Goal: Task Accomplishment & Management: Use online tool/utility

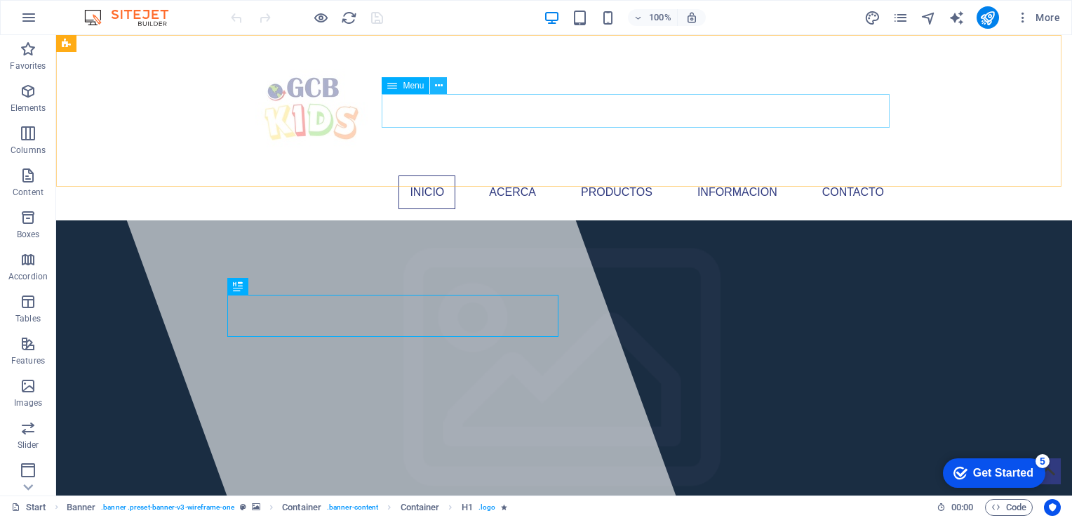
click at [441, 86] on icon at bounding box center [439, 86] width 8 height 15
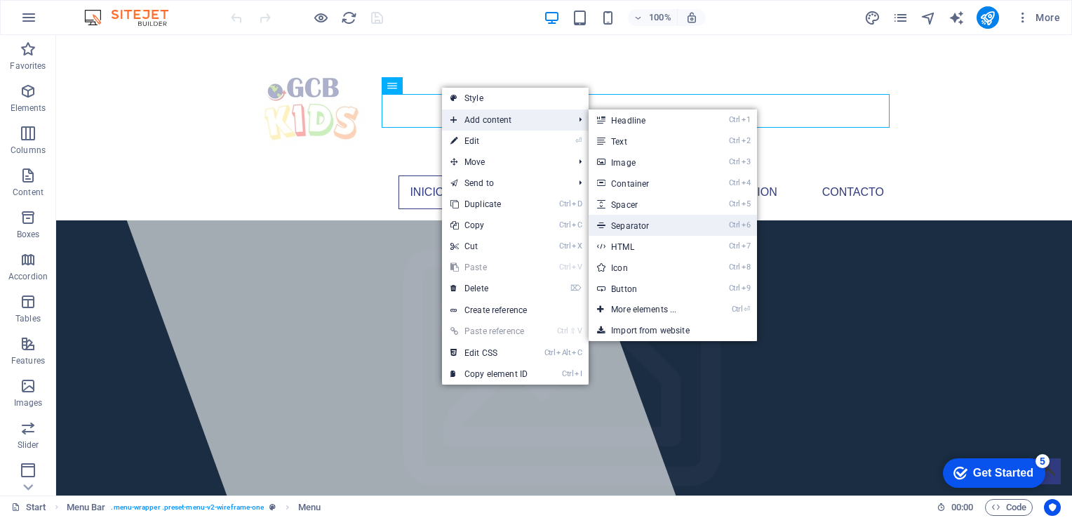
click at [643, 226] on link "Ctrl 6 Separator" at bounding box center [647, 225] width 116 height 21
select select "%"
select select "px"
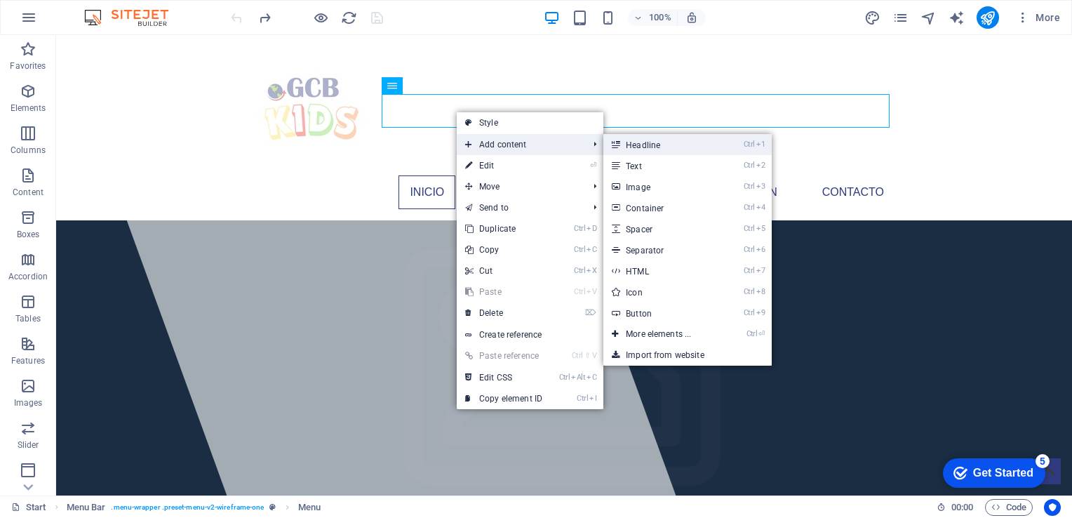
click at [639, 142] on link "Ctrl 1 Headline" at bounding box center [661, 144] width 116 height 21
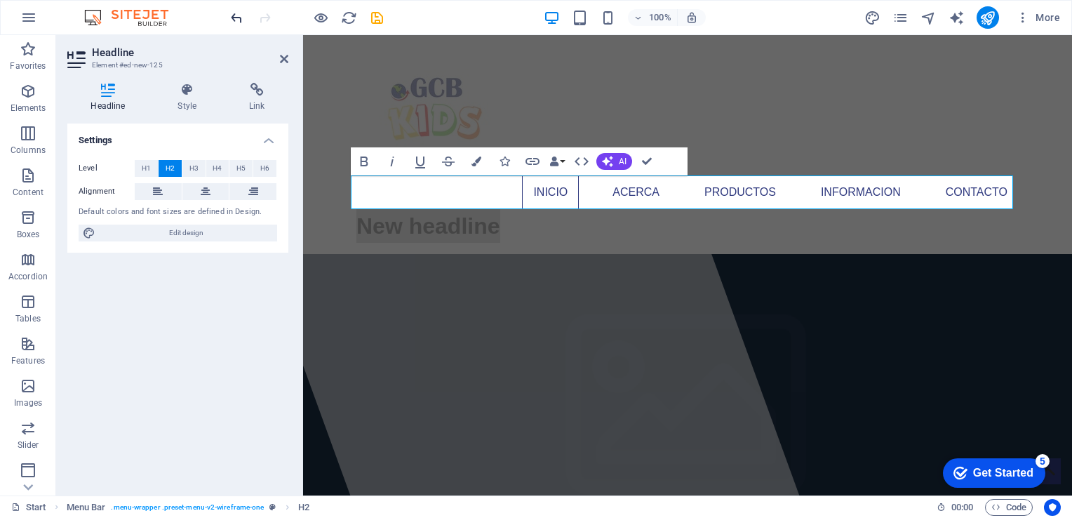
click at [241, 19] on icon "undo" at bounding box center [237, 18] width 16 height 16
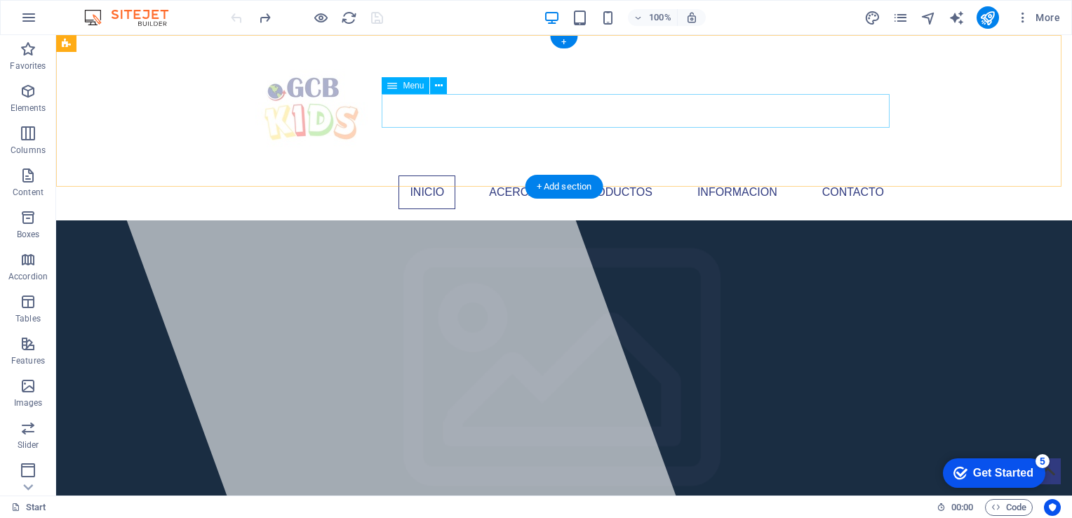
click at [640, 175] on nav "Inicio Acerca Productos Informacion Contacto" at bounding box center [564, 192] width 662 height 34
click at [702, 175] on nav "Inicio Acerca Productos Informacion Contacto" at bounding box center [564, 192] width 662 height 34
select select
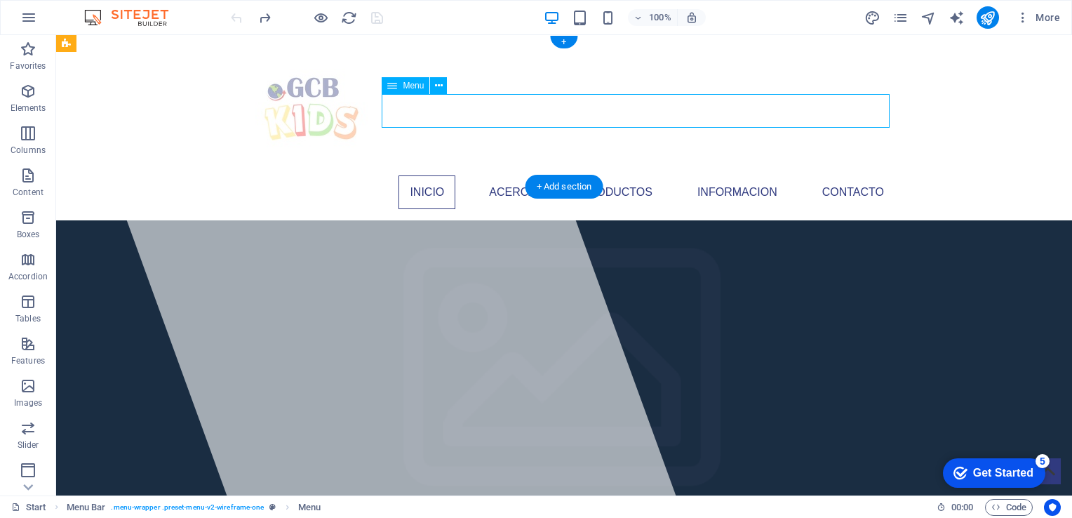
select select
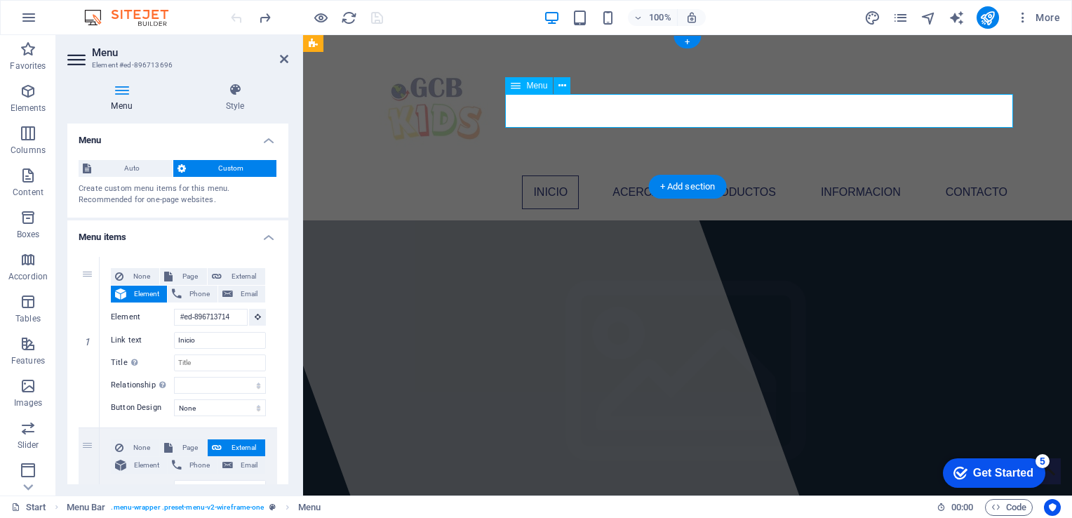
click at [662, 175] on nav "Inicio Acerca Productos Informacion Contacto" at bounding box center [687, 192] width 662 height 34
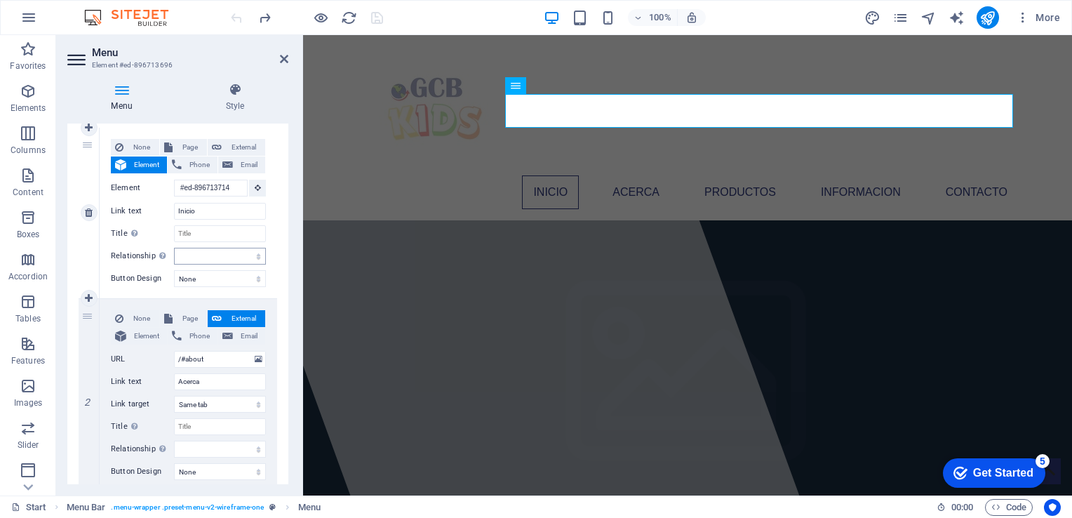
scroll to position [281, 0]
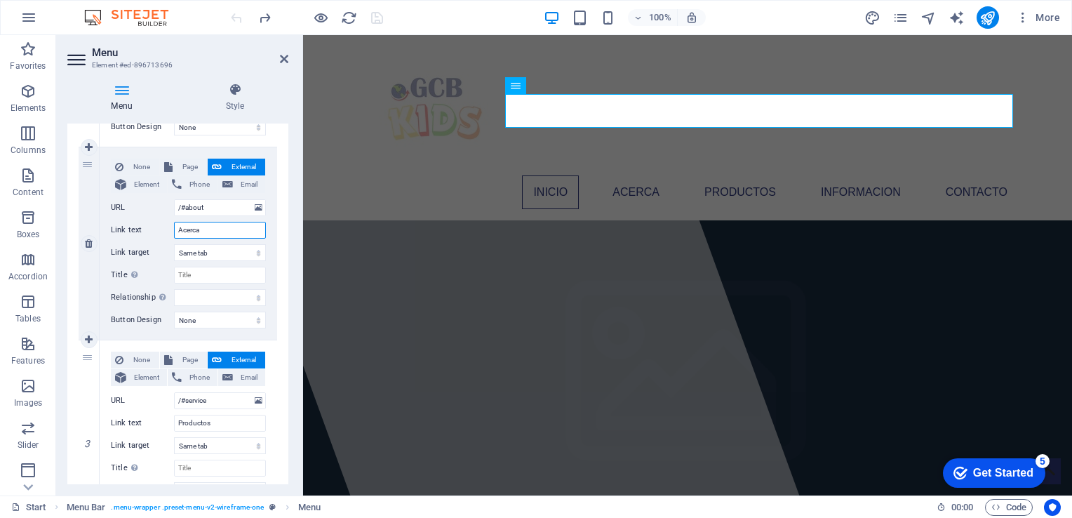
drag, startPoint x: 219, startPoint y: 236, endPoint x: 154, endPoint y: 236, distance: 64.5
click at [154, 236] on div "Link text Acerca" at bounding box center [188, 230] width 155 height 17
type input "Nos"
select select
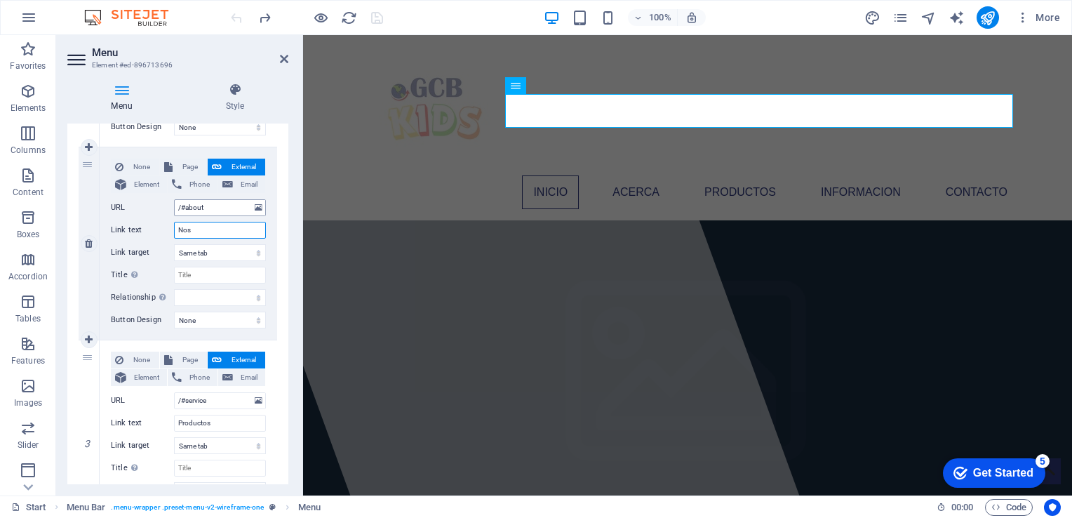
select select
type input "Nosotros"
select select
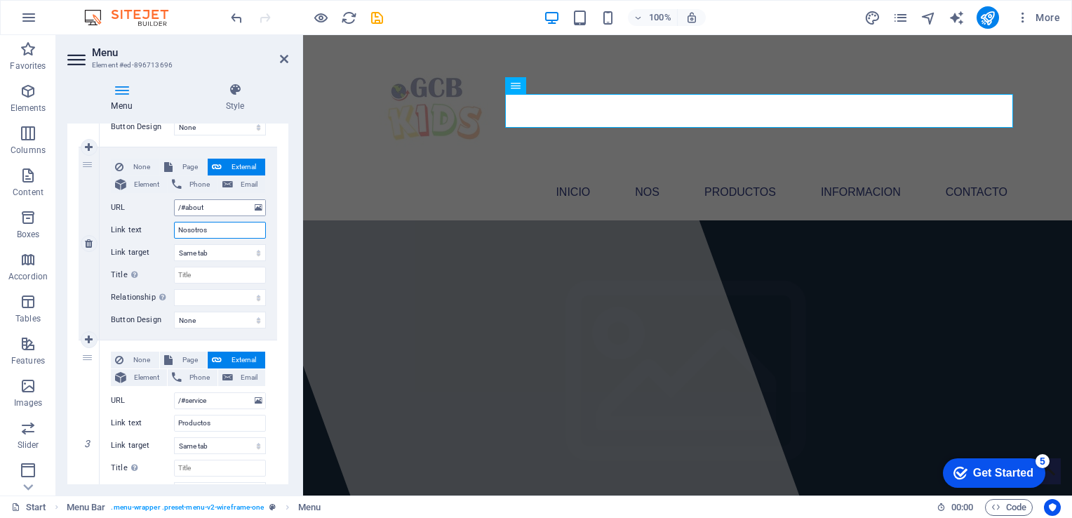
select select
type input "Nosotros"
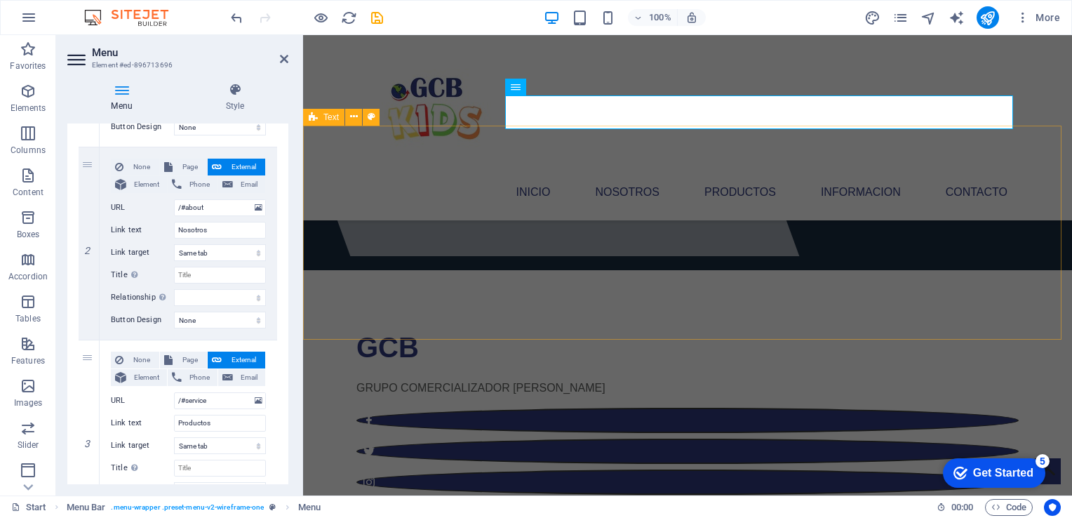
scroll to position [210, 0]
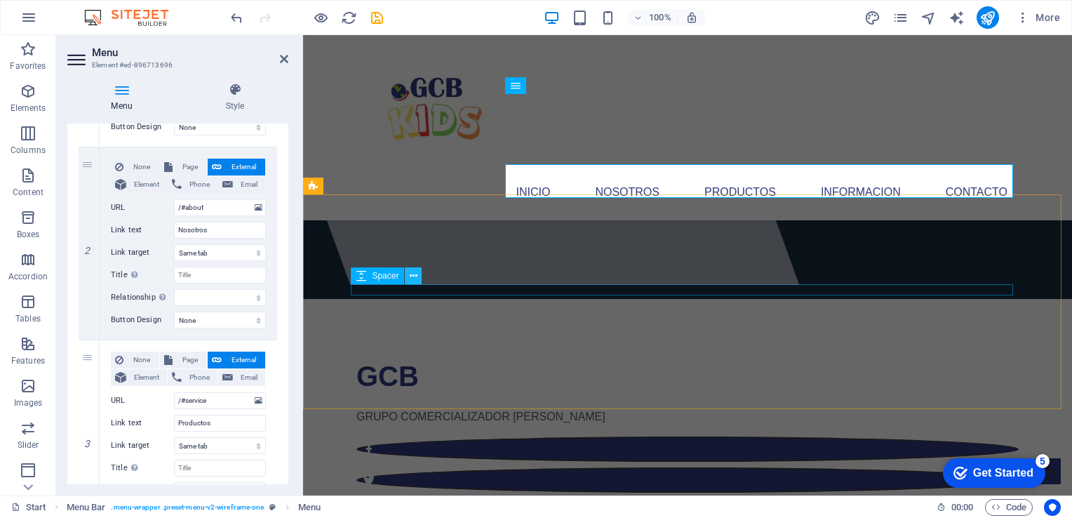
click at [412, 280] on icon at bounding box center [414, 276] width 8 height 15
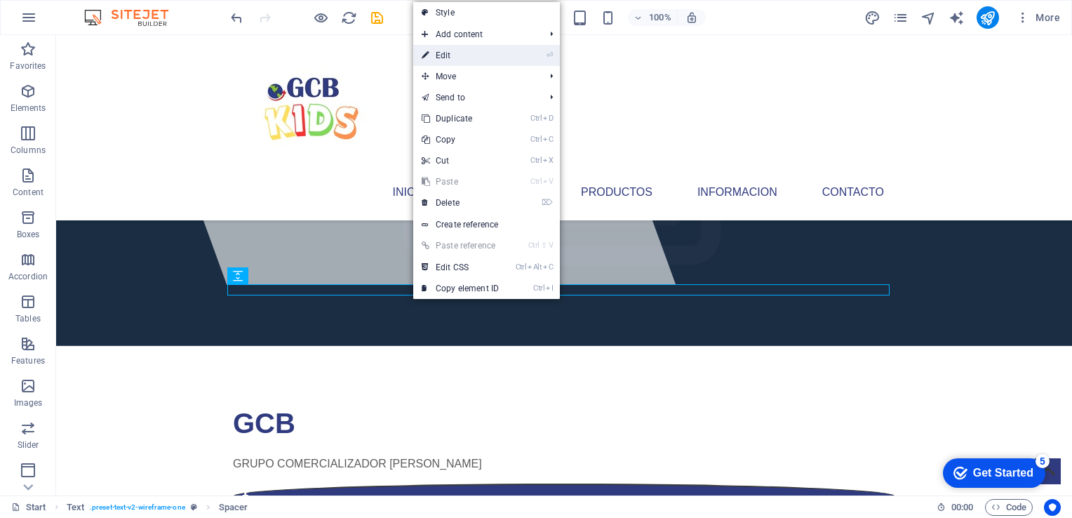
click at [451, 56] on link "⏎ Edit" at bounding box center [460, 55] width 94 height 21
select select "rem"
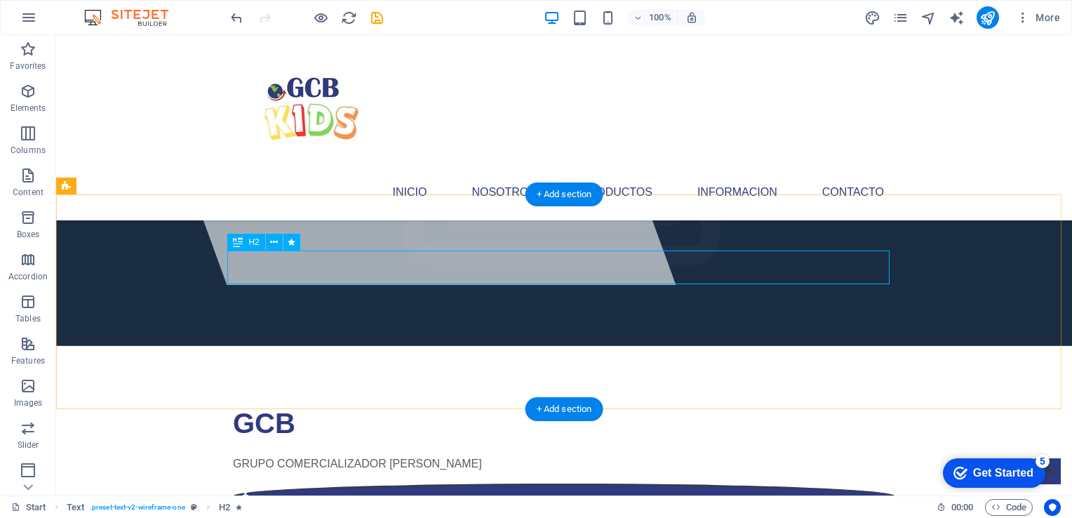
click at [275, 244] on icon at bounding box center [274, 242] width 8 height 15
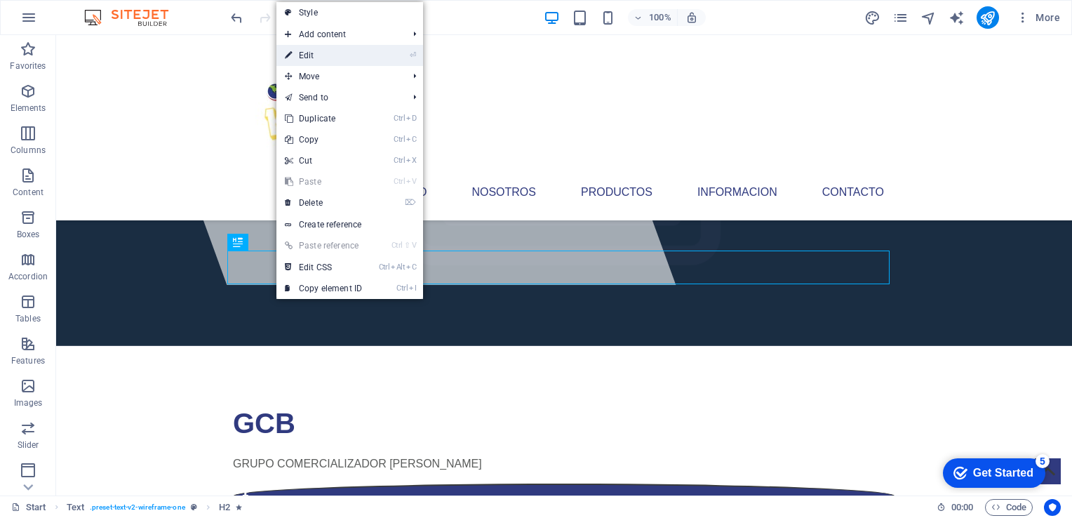
drag, startPoint x: 307, startPoint y: 60, endPoint x: 6, endPoint y: 203, distance: 333.9
click at [307, 60] on link "⏎ Edit" at bounding box center [323, 55] width 94 height 21
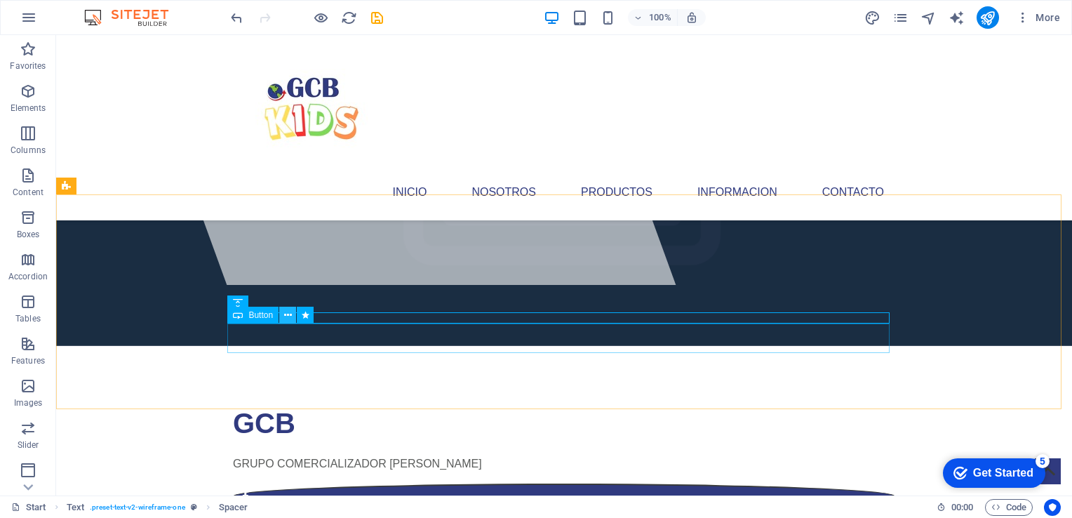
click at [288, 316] on icon at bounding box center [288, 315] width 8 height 15
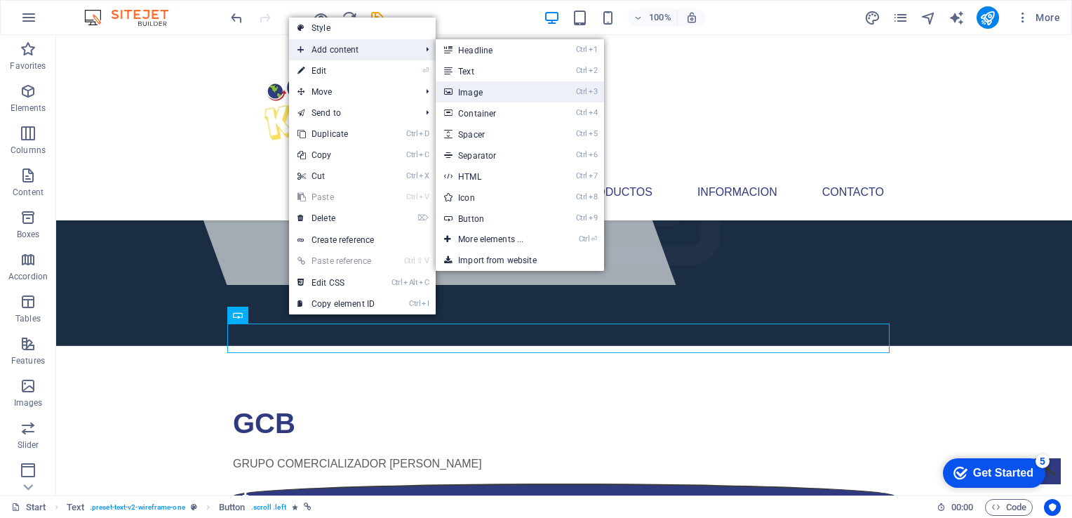
click at [491, 86] on link "Ctrl 3 Image" at bounding box center [494, 91] width 116 height 21
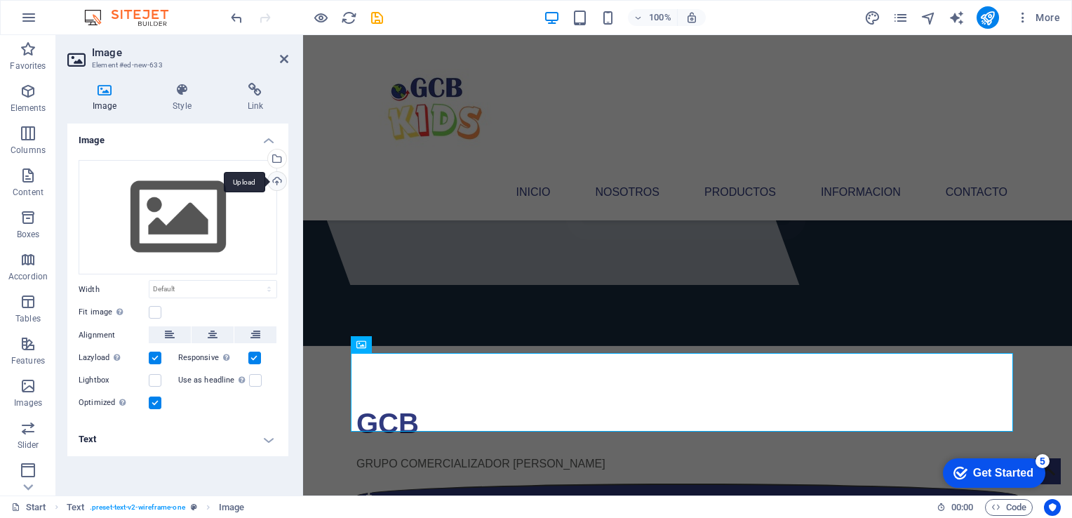
click at [279, 175] on div "Upload" at bounding box center [275, 182] width 21 height 21
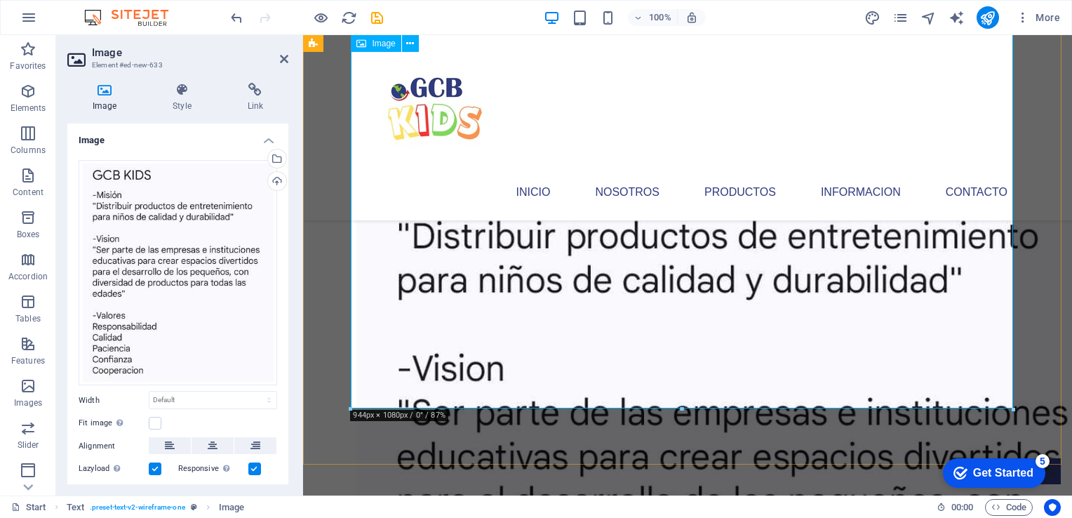
scroll to position [982, 0]
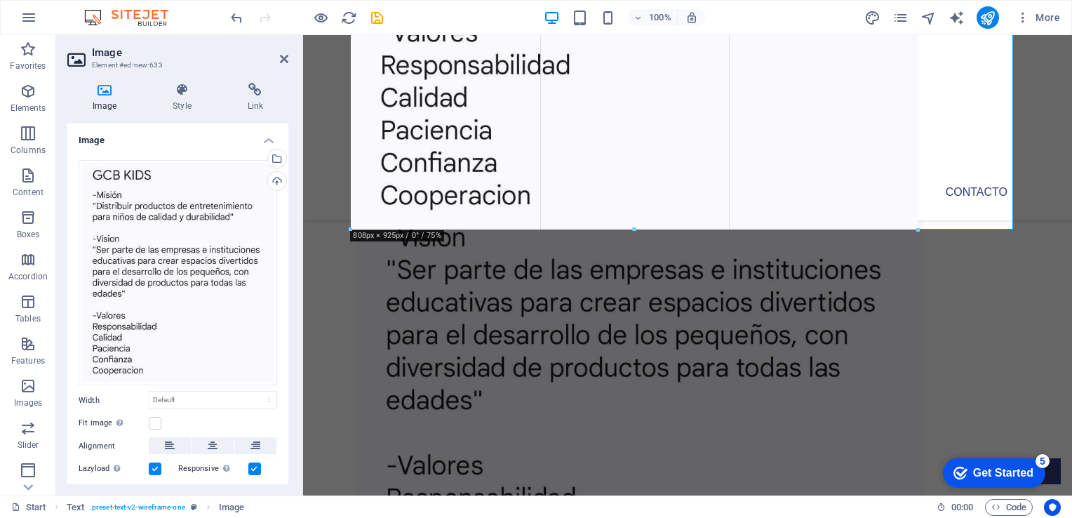
drag, startPoint x: 680, startPoint y: 338, endPoint x: 671, endPoint y: 227, distance: 111.9
type input "807"
select select "px"
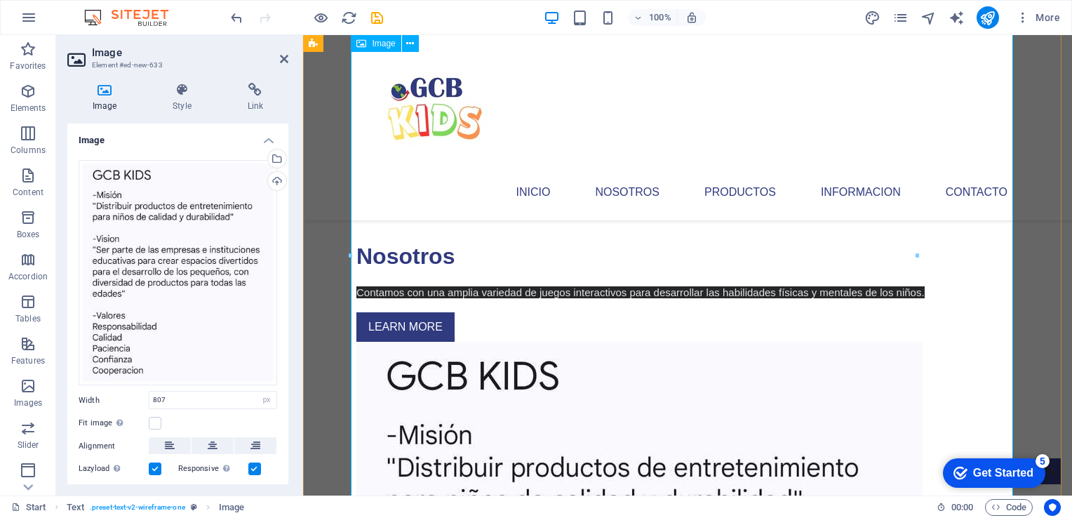
scroll to position [631, 0]
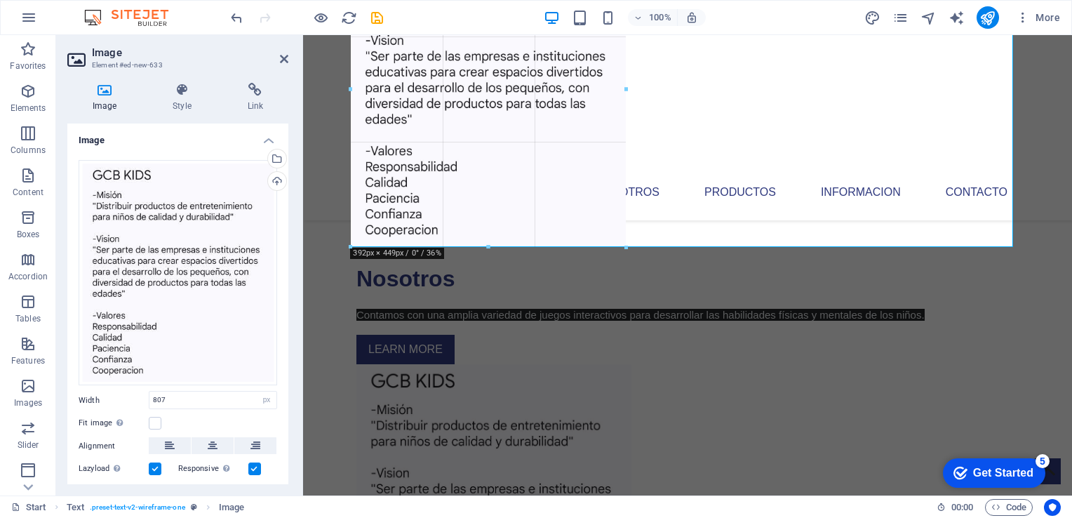
drag, startPoint x: 351, startPoint y: 253, endPoint x: 643, endPoint y: 257, distance: 292.6
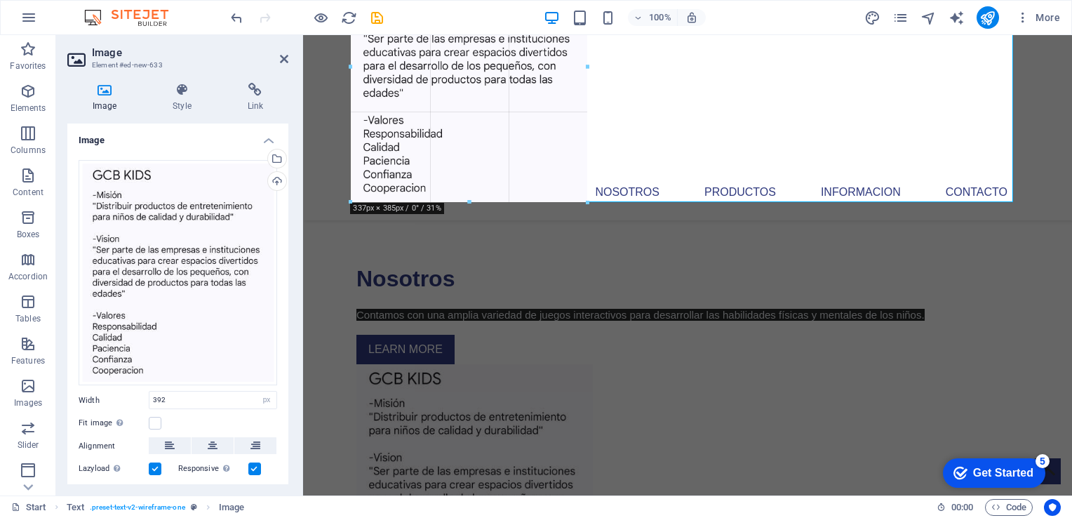
drag, startPoint x: 627, startPoint y: 249, endPoint x: 585, endPoint y: 176, distance: 83.9
type input "337"
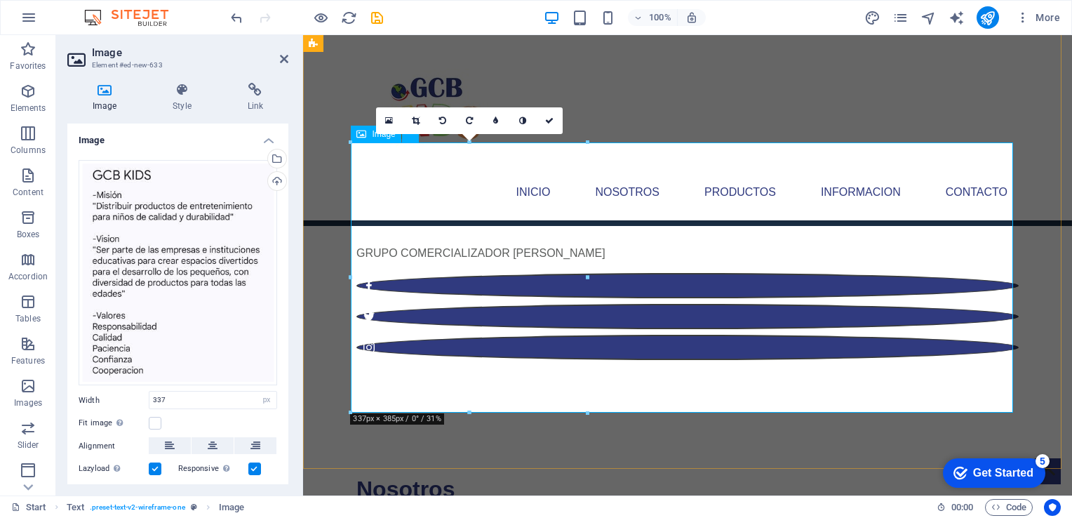
scroll to position [140, 0]
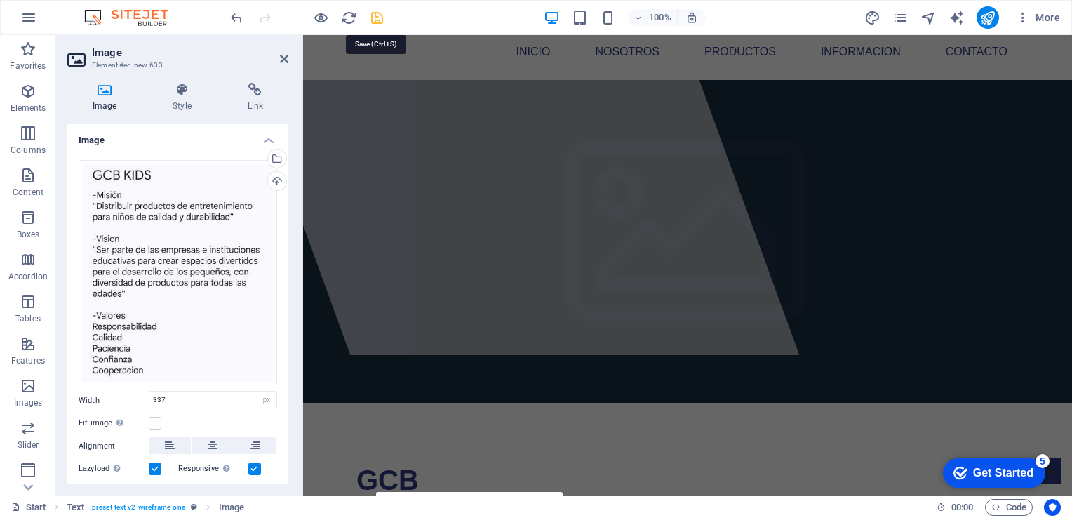
click at [376, 14] on icon "save" at bounding box center [377, 18] width 16 height 16
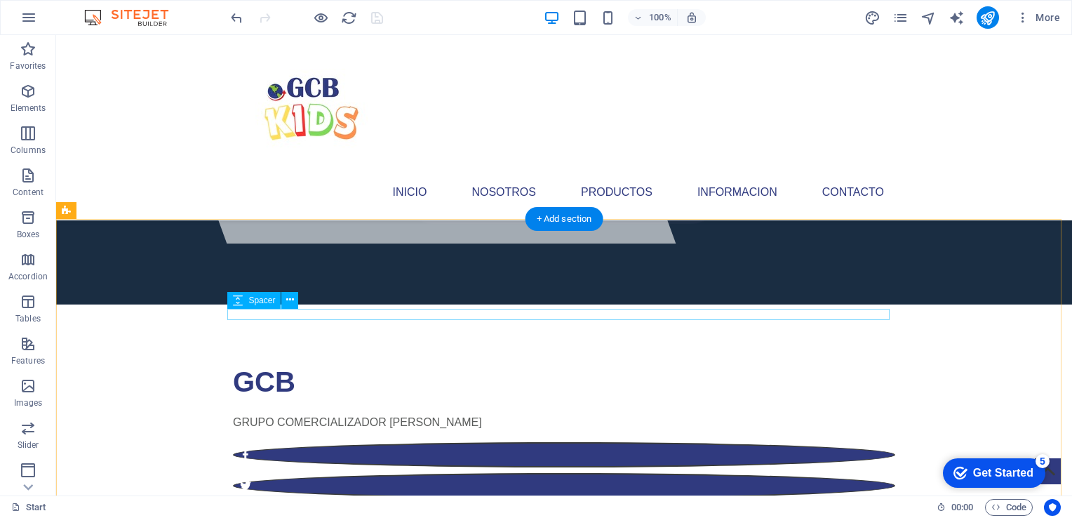
scroll to position [186, 0]
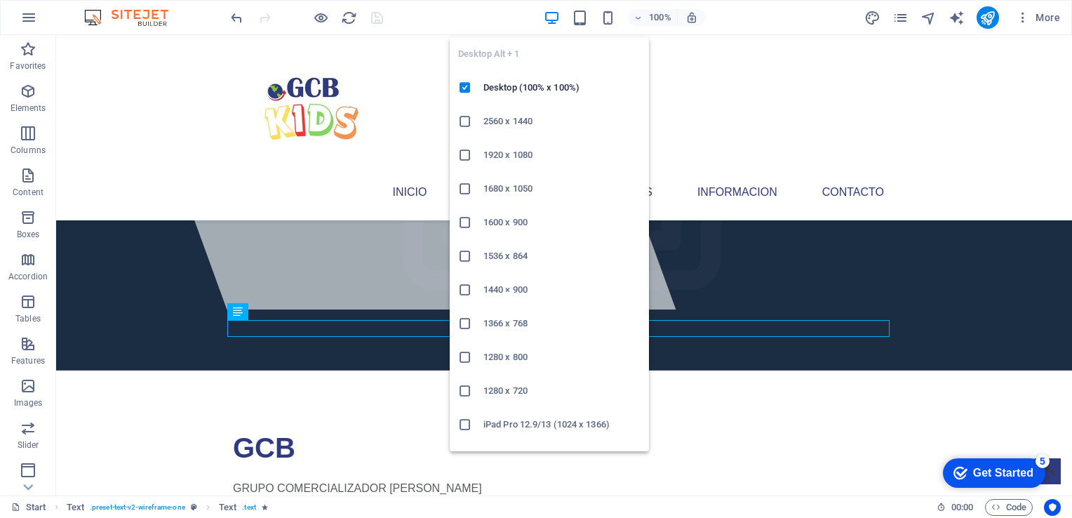
click at [554, 18] on icon "button" at bounding box center [552, 18] width 16 height 16
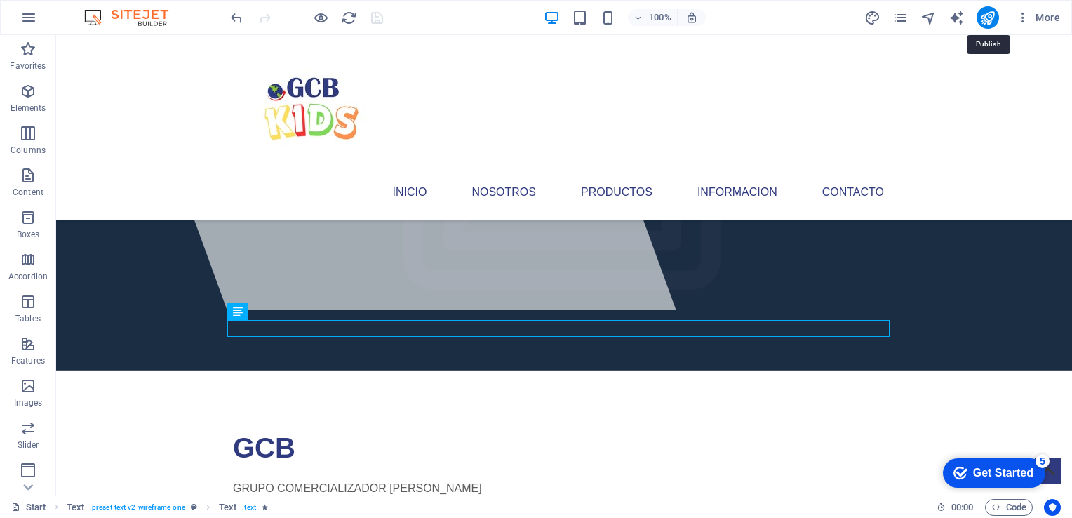
drag, startPoint x: 986, startPoint y: 15, endPoint x: 967, endPoint y: 29, distance: 23.2
click at [985, 15] on icon "publish" at bounding box center [987, 18] width 16 height 16
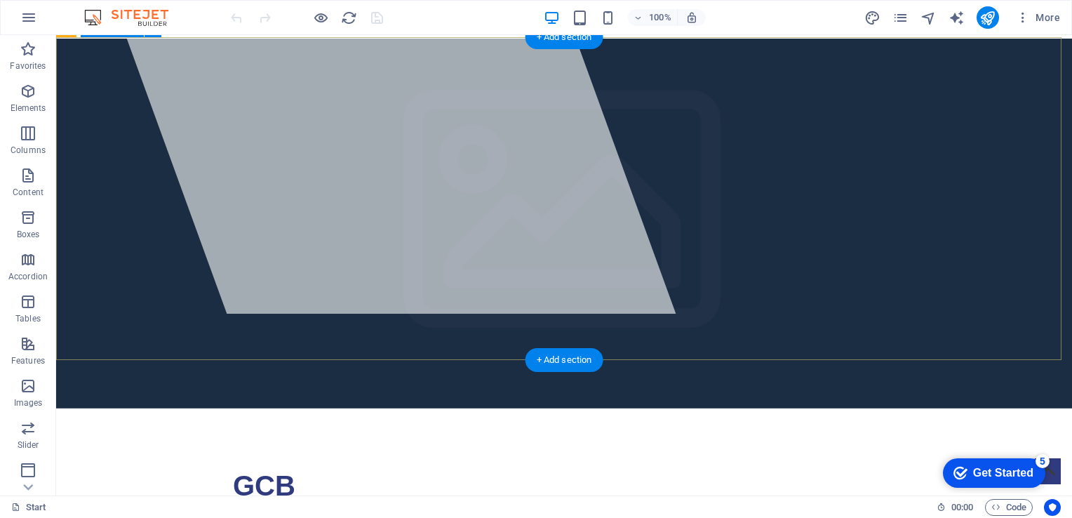
scroll to position [281, 0]
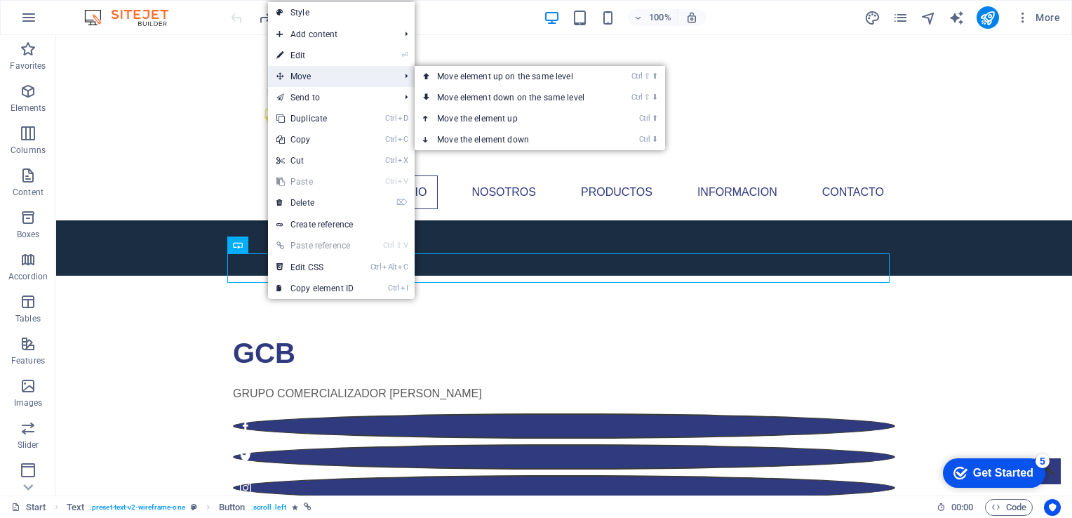
click at [304, 74] on span "Move" at bounding box center [331, 76] width 126 height 21
click at [308, 72] on span "Move" at bounding box center [331, 76] width 126 height 21
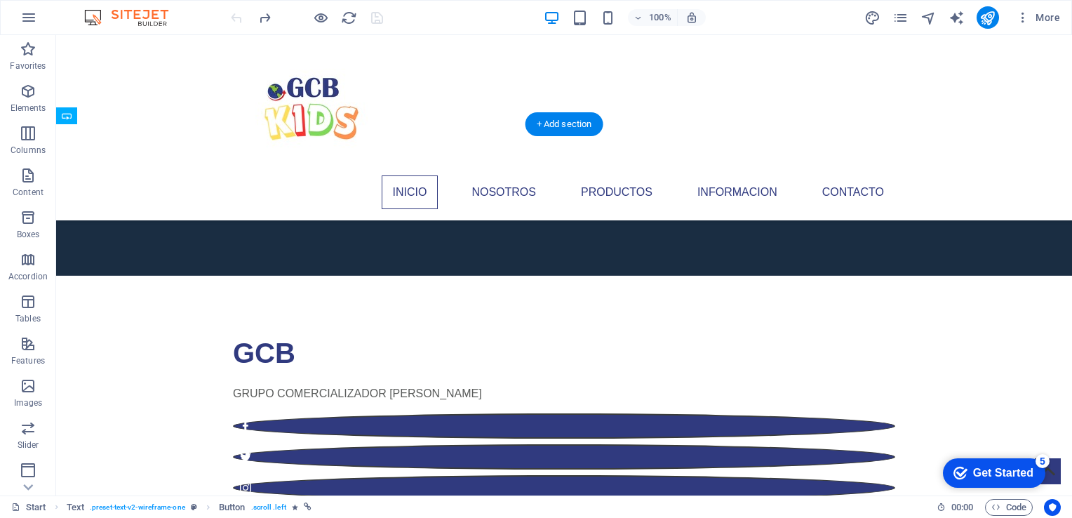
drag, startPoint x: 325, startPoint y: 276, endPoint x: 673, endPoint y: 262, distance: 348.3
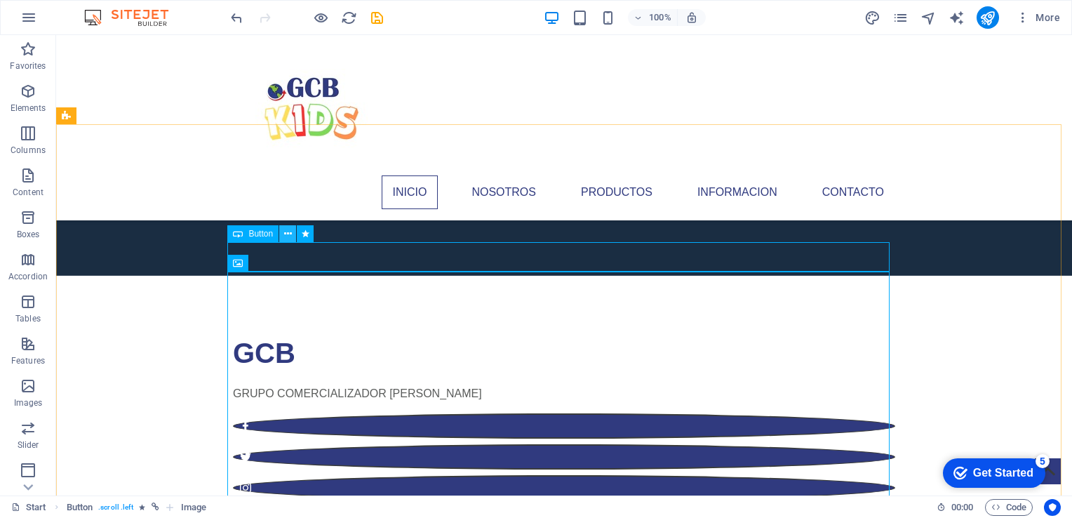
click at [289, 229] on icon at bounding box center [288, 234] width 8 height 15
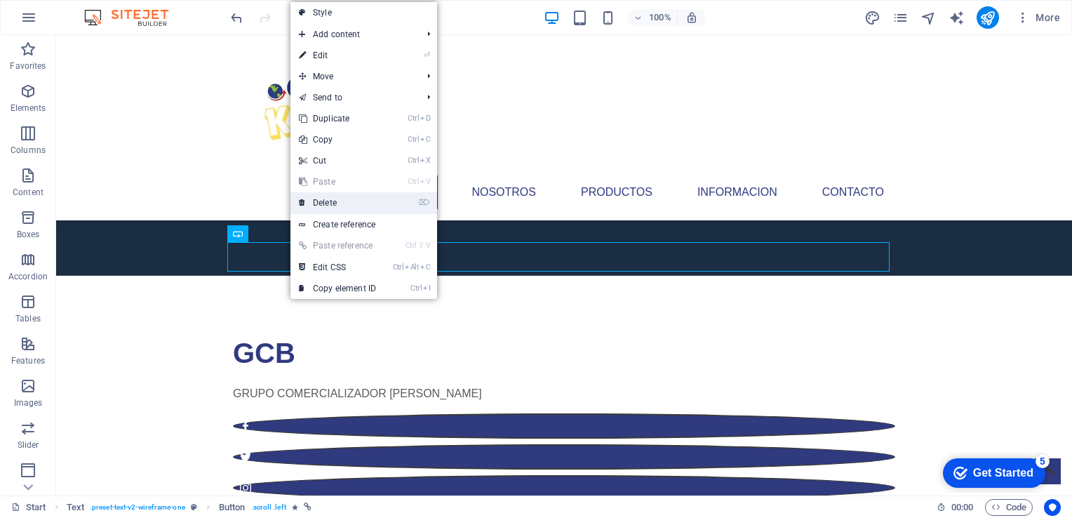
click at [335, 199] on link "⌦ Delete" at bounding box center [337, 202] width 94 height 21
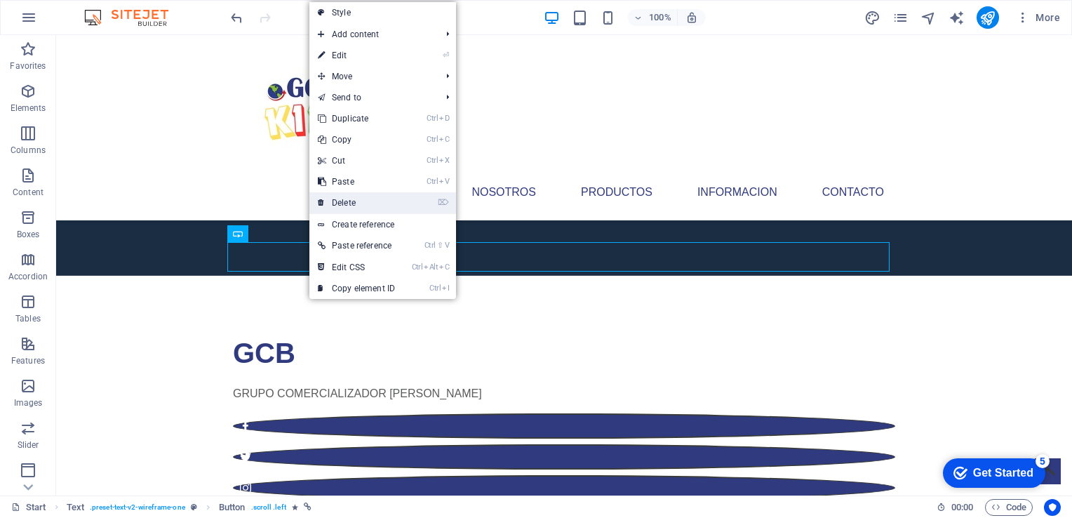
click at [351, 209] on link "⌦ Delete" at bounding box center [356, 202] width 94 height 21
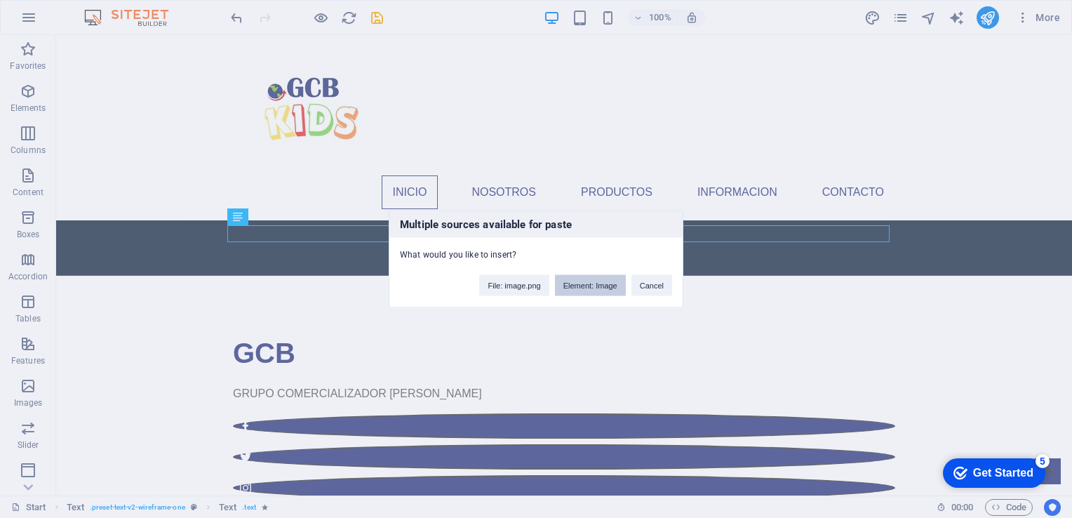
click at [581, 282] on button "Element: Image" at bounding box center [590, 285] width 71 height 21
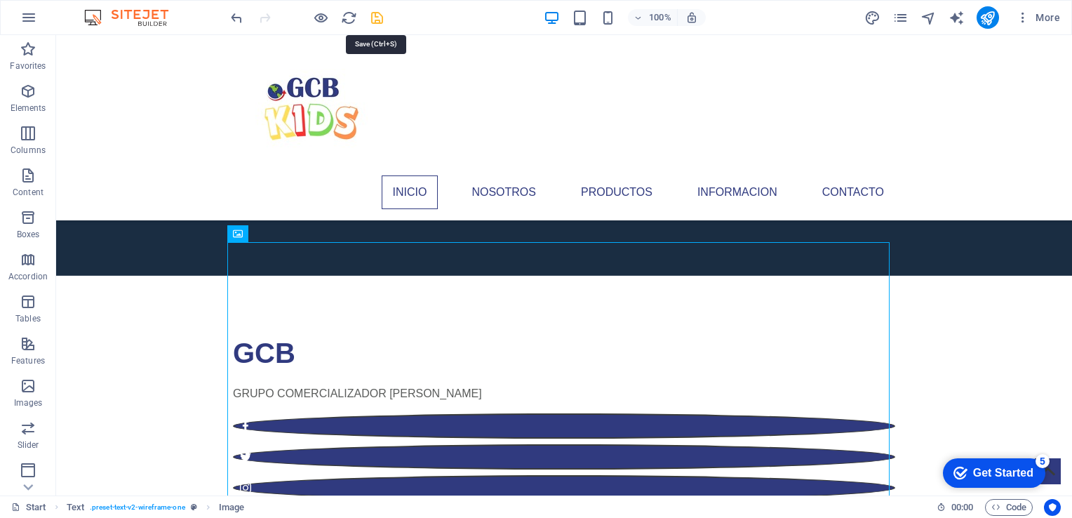
click at [376, 21] on icon "save" at bounding box center [377, 18] width 16 height 16
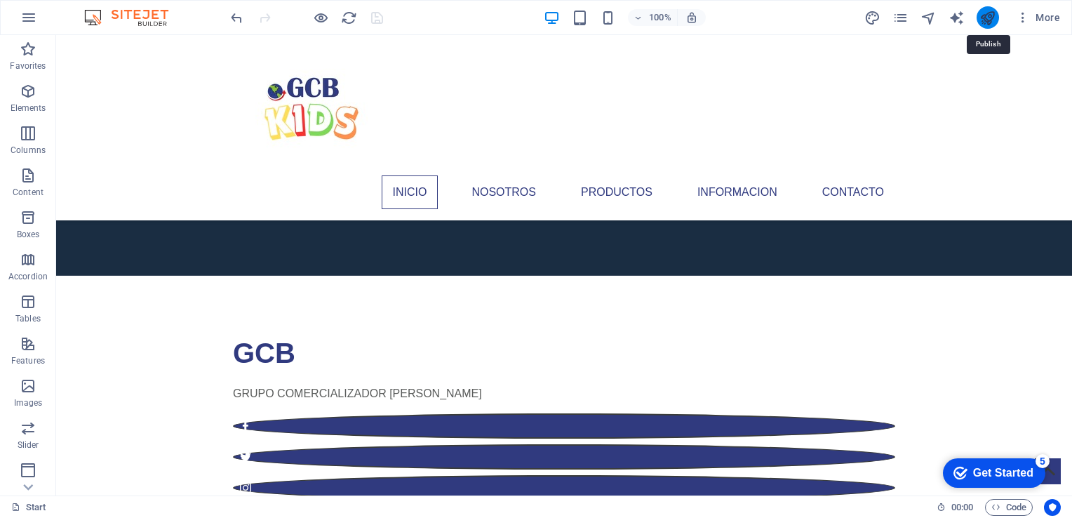
click at [981, 21] on icon "publish" at bounding box center [987, 18] width 16 height 16
